Goal: Entertainment & Leisure: Consume media (video, audio)

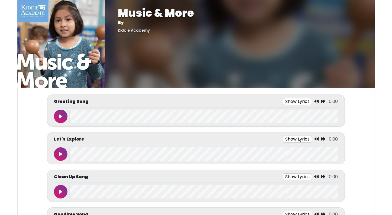
click at [61, 116] on icon at bounding box center [60, 116] width 3 height 4
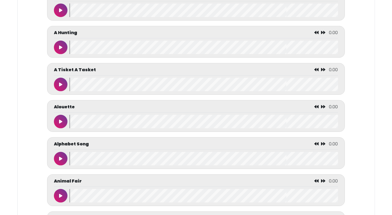
scroll to position [249, 0]
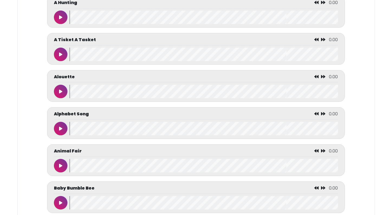
click at [60, 127] on icon at bounding box center [60, 129] width 3 height 4
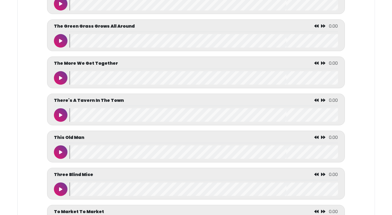
scroll to position [2416, 0]
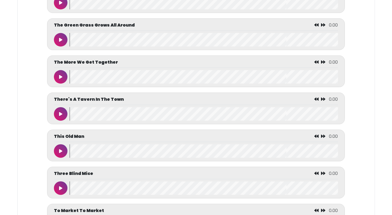
click at [60, 79] on icon at bounding box center [60, 77] width 3 height 4
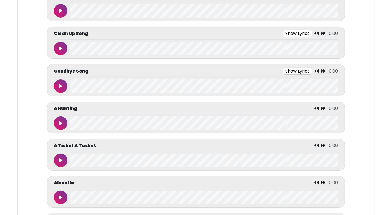
scroll to position [130, 0]
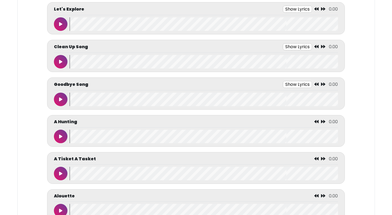
click at [59, 98] on icon at bounding box center [60, 99] width 3 height 4
